Goal: Information Seeking & Learning: Check status

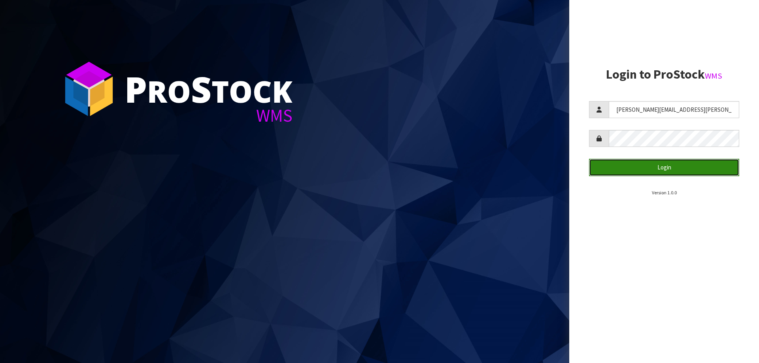
click at [639, 165] on button "Login" at bounding box center [664, 167] width 150 height 17
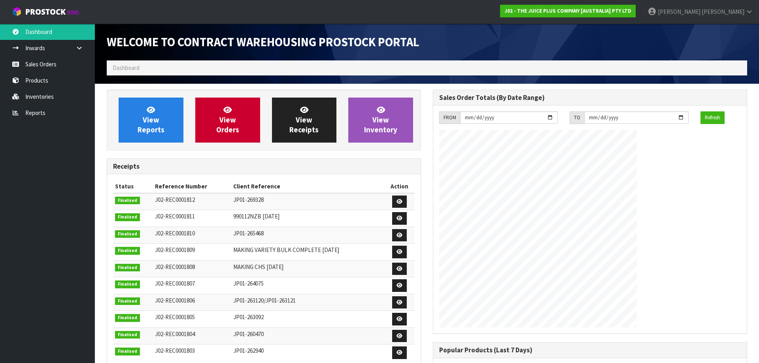
scroll to position [439, 326]
click at [38, 111] on link "Reports" at bounding box center [47, 113] width 95 height 16
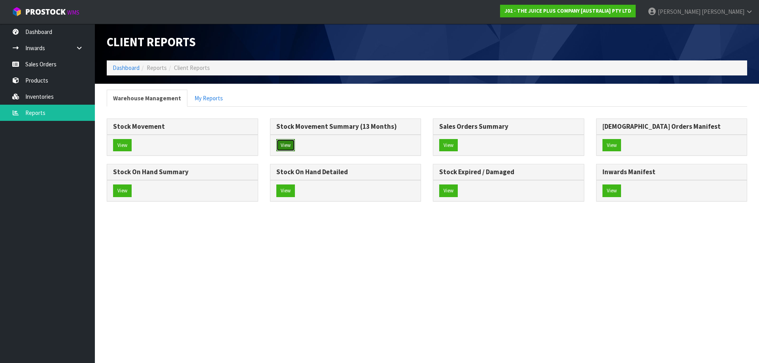
click at [291, 143] on button "View" at bounding box center [285, 145] width 19 height 13
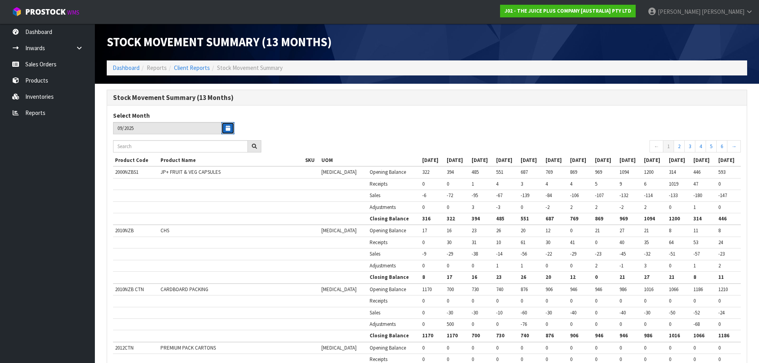
click at [225, 129] on button "button" at bounding box center [227, 128] width 13 height 12
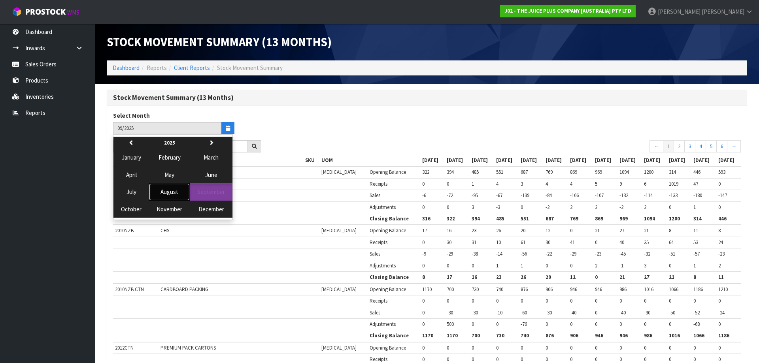
click at [170, 190] on span "August" at bounding box center [170, 192] width 18 height 8
type input "08/2025"
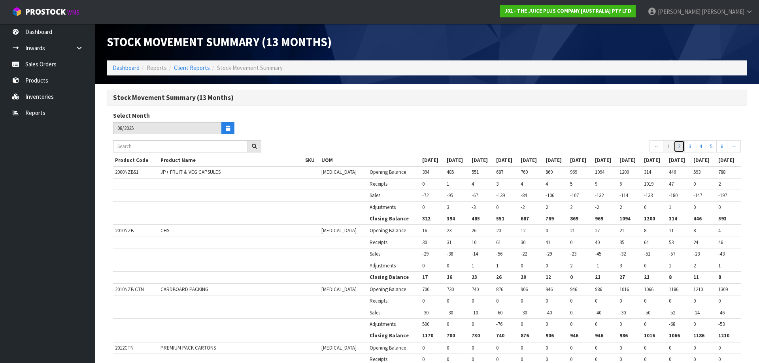
click at [682, 146] on link "2" at bounding box center [679, 146] width 11 height 13
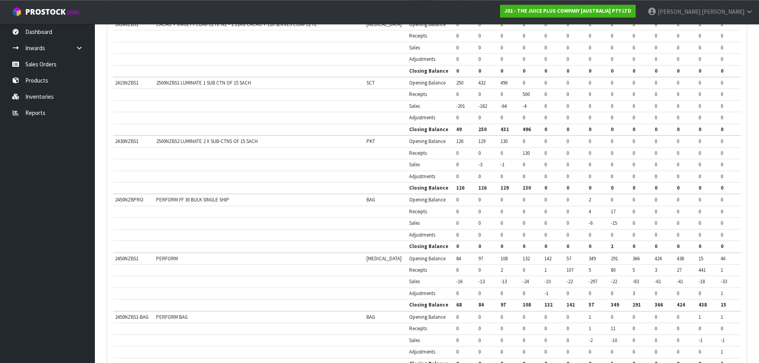
scroll to position [1223, 0]
